Goal: Task Accomplishment & Management: Use online tool/utility

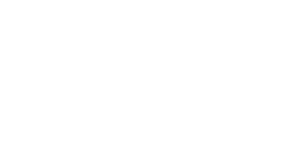
click at [176, 0] on html at bounding box center [145, 0] width 290 height 0
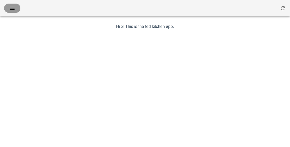
click at [17, 11] on button "button" at bounding box center [12, 8] width 16 height 9
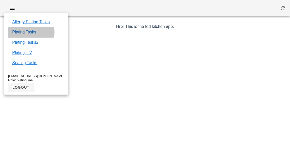
click at [34, 34] on link "Plating Tasks" at bounding box center [24, 32] width 24 height 6
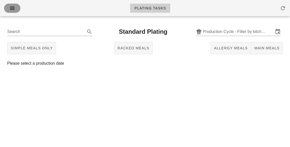
click at [15, 8] on span "button" at bounding box center [12, 8] width 8 height 6
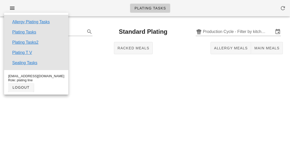
click at [37, 42] on link "Plating Tasks2" at bounding box center [25, 42] width 26 height 6
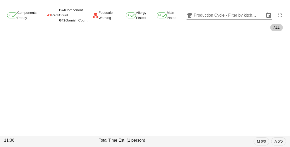
click at [210, 19] on input "Production Cycle - Filter by kitchen production schedules" at bounding box center [229, 15] width 71 height 8
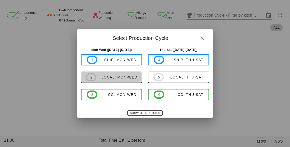
click at [113, 73] on span "2 local: Mon-Wed" at bounding box center [112, 77] width 52 height 8
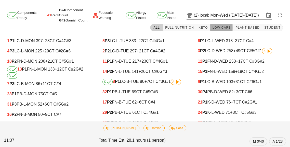
click at [221, 31] on button "Low Carb" at bounding box center [221, 27] width 23 height 7
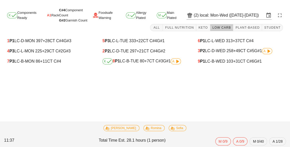
click at [174, 62] on span "A" at bounding box center [175, 61] width 7 height 3
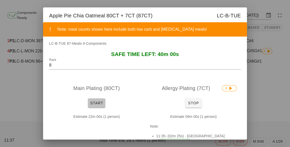
click at [97, 106] on button "Start" at bounding box center [96, 102] width 17 height 9
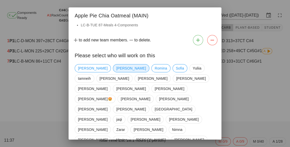
click at [116, 69] on span "Lisa" at bounding box center [131, 68] width 30 height 8
click at [91, 74] on span "tamneih" at bounding box center [84, 78] width 13 height 8
click at [155, 105] on span "[GEOGRAPHIC_DATA]" at bounding box center [173, 109] width 37 height 8
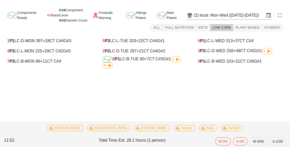
click at [176, 57] on icon at bounding box center [177, 59] width 6 height 6
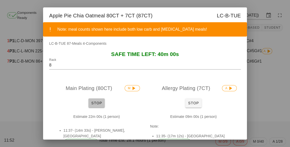
click at [96, 106] on button "Stop" at bounding box center [97, 102] width 16 height 9
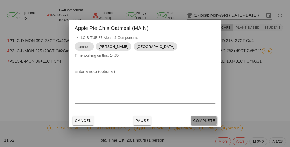
click at [205, 121] on span "Complete" at bounding box center [204, 120] width 22 height 4
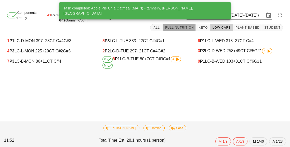
click at [184, 30] on button "Full Nutrition" at bounding box center [179, 27] width 33 height 7
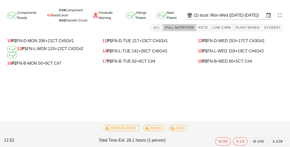
click at [134, 62] on div "17 P2 FN-B-TUE 62 +6 CT C#4" at bounding box center [145, 61] width 85 height 5
type input "17"
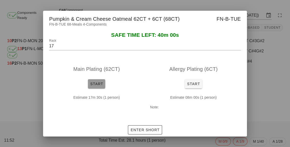
click at [97, 85] on span "Start" at bounding box center [96, 84] width 13 height 4
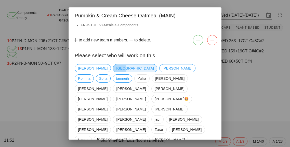
click at [116, 66] on span "[GEOGRAPHIC_DATA]" at bounding box center [134, 68] width 37 height 8
click at [129, 74] on span "tamneih" at bounding box center [122, 78] width 13 height 8
click at [135, 136] on span "Marina" at bounding box center [140, 140] width 11 height 8
